Goal: Task Accomplishment & Management: Use online tool/utility

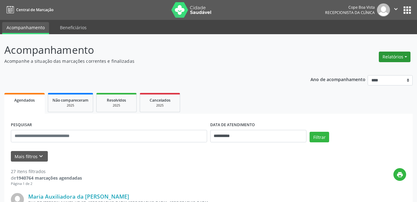
click at [404, 49] on div "Relatórios Agendamentos Procedimentos realizados" at bounding box center [395, 53] width 36 height 22
click at [401, 55] on button "Relatórios" at bounding box center [395, 57] width 32 height 11
click at [384, 70] on link "Agendamentos" at bounding box center [377, 70] width 67 height 9
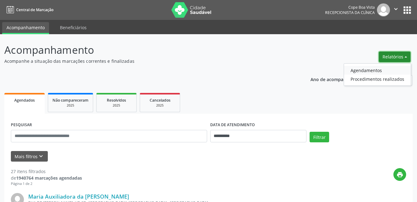
select select "*"
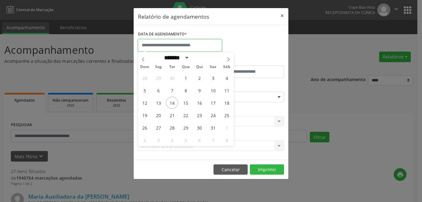
click at [186, 44] on input "text" at bounding box center [180, 45] width 84 height 12
click at [172, 102] on span "14" at bounding box center [172, 103] width 12 height 12
type input "**********"
click at [173, 102] on span "14" at bounding box center [172, 103] width 12 height 12
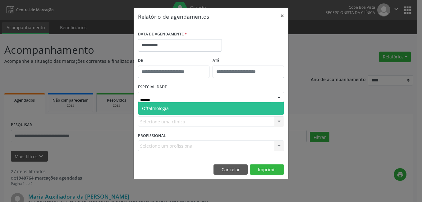
type input "*****"
click at [165, 106] on span "Oftalmologia" at bounding box center [155, 108] width 27 height 6
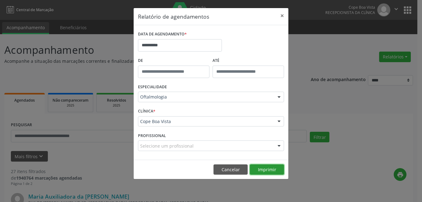
click at [271, 167] on button "Imprimir" at bounding box center [267, 169] width 34 height 11
click at [281, 16] on button "×" at bounding box center [282, 15] width 12 height 15
